Goal: Register for event/course

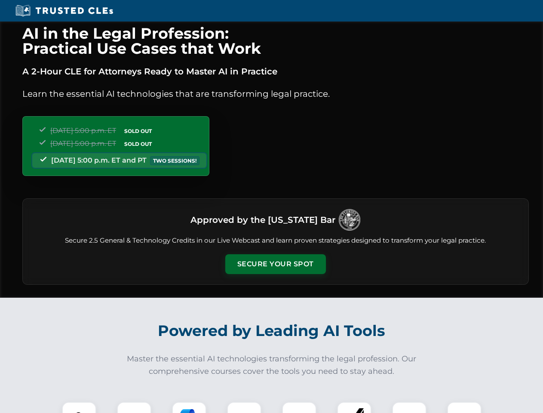
click at [275, 264] on button "Secure Your Spot" at bounding box center [275, 264] width 101 height 20
click at [79, 407] on img at bounding box center [79, 419] width 25 height 25
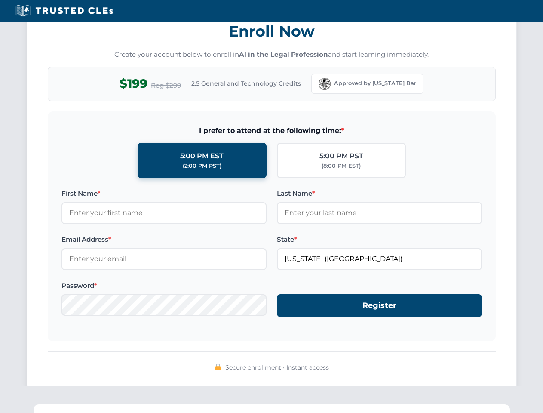
scroll to position [844, 0]
